Goal: Task Accomplishment & Management: Manage account settings

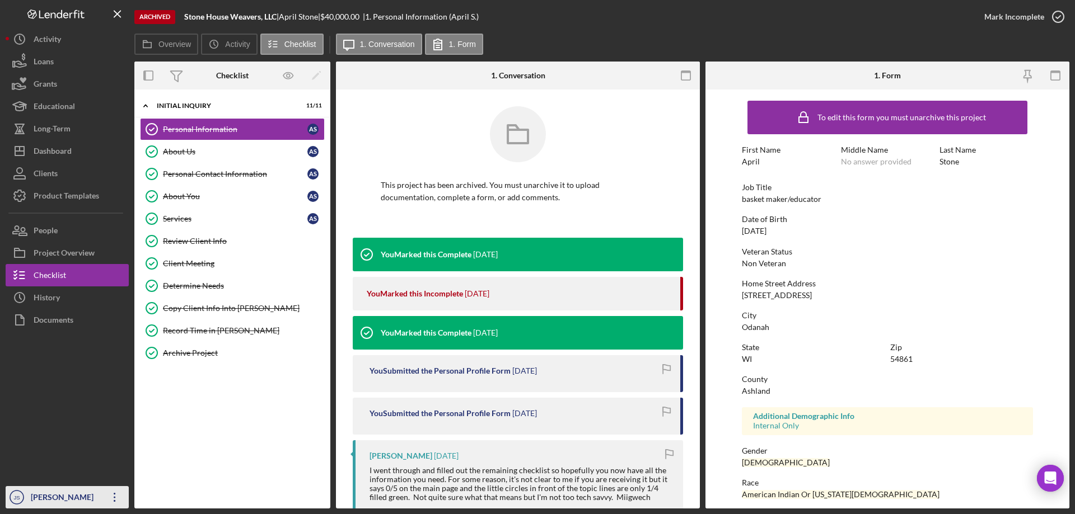
click at [63, 496] on div "[PERSON_NAME]" at bounding box center [64, 498] width 73 height 25
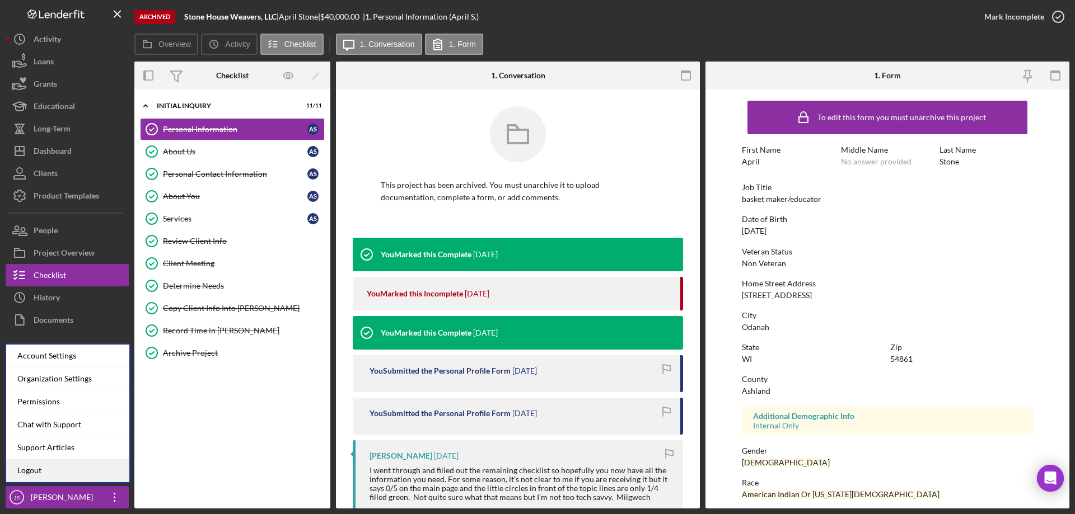
click at [50, 474] on link "Logout" at bounding box center [67, 471] width 123 height 23
